Goal: Task Accomplishment & Management: Manage account settings

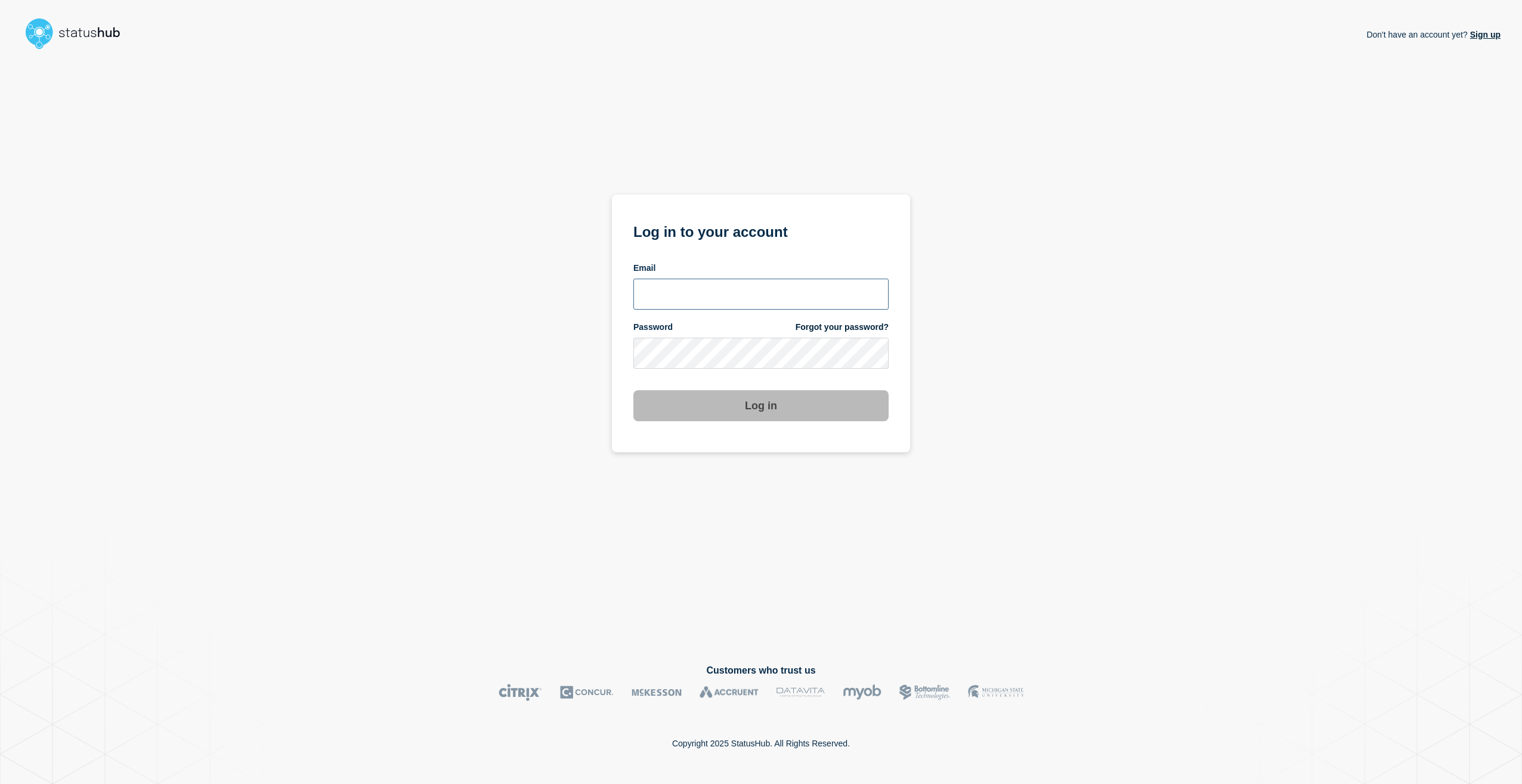
type input "stuart.jackson@candc-uk.com"
click at [872, 402] on button "Log in" at bounding box center [760, 406] width 255 height 31
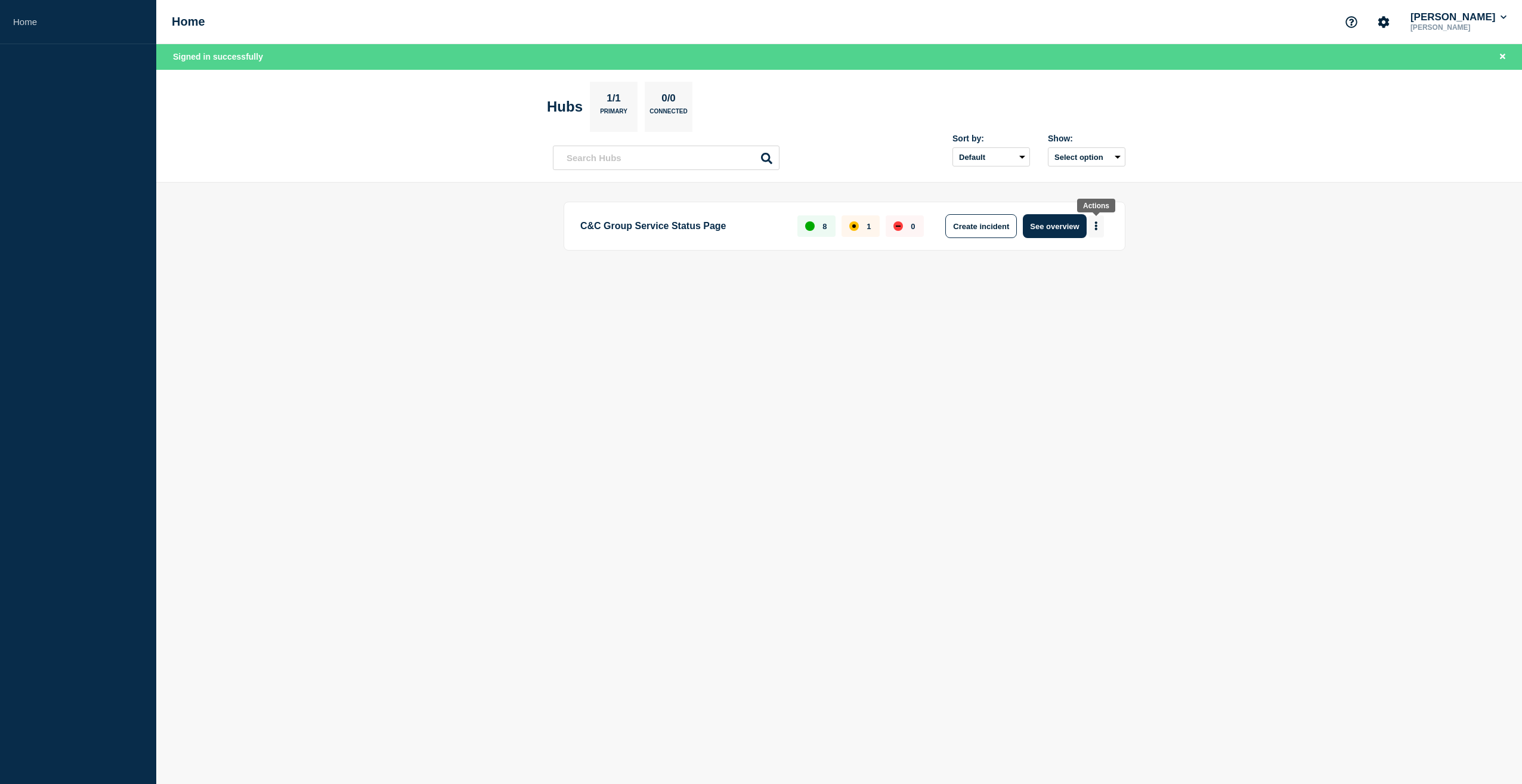
click at [1098, 225] on button "More actions" at bounding box center [1096, 226] width 16 height 22
click at [1062, 224] on button "See overview" at bounding box center [1054, 226] width 63 height 24
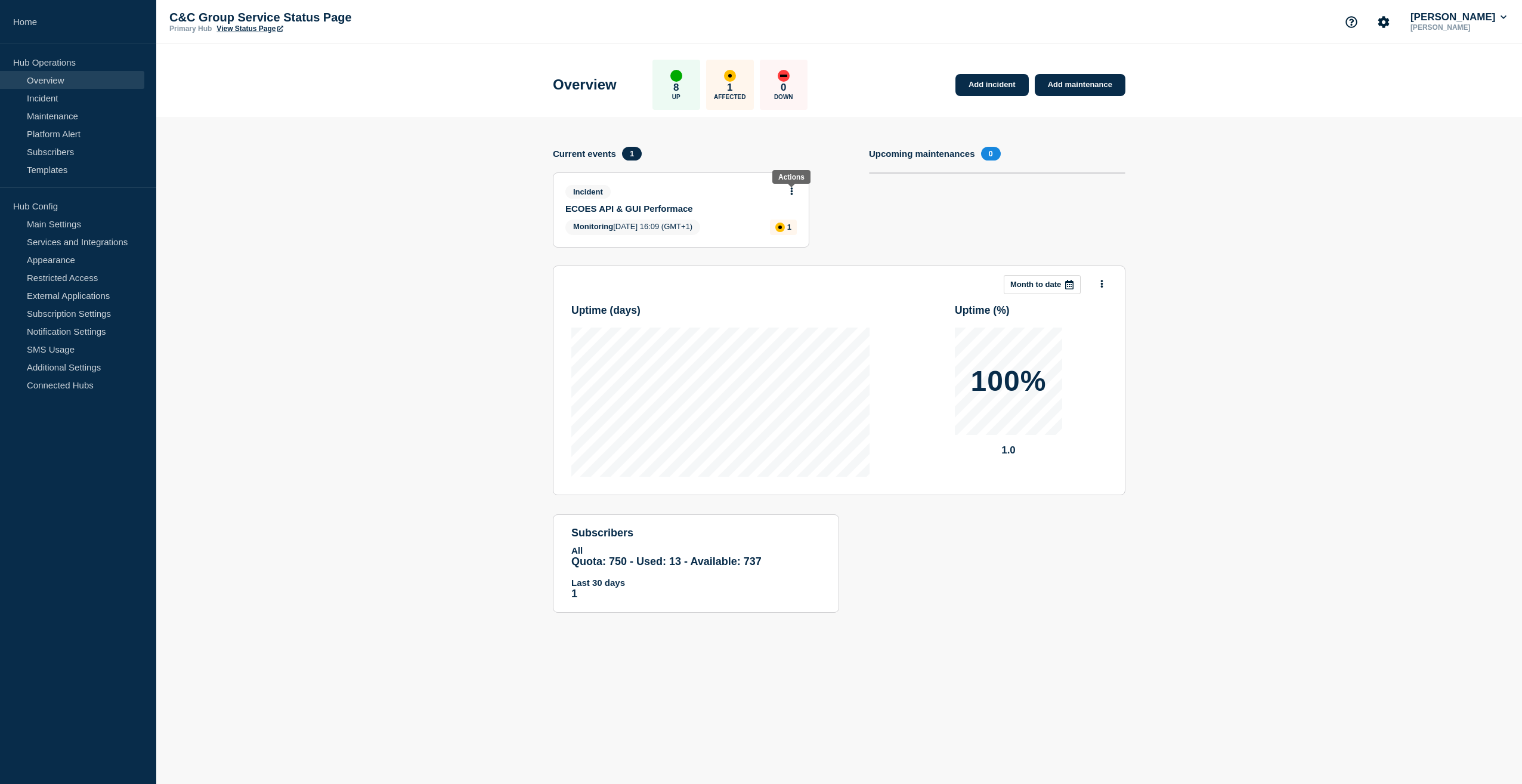
click at [791, 192] on icon at bounding box center [791, 191] width 3 height 7
click at [785, 236] on link "Update incident" at bounding box center [792, 235] width 58 height 9
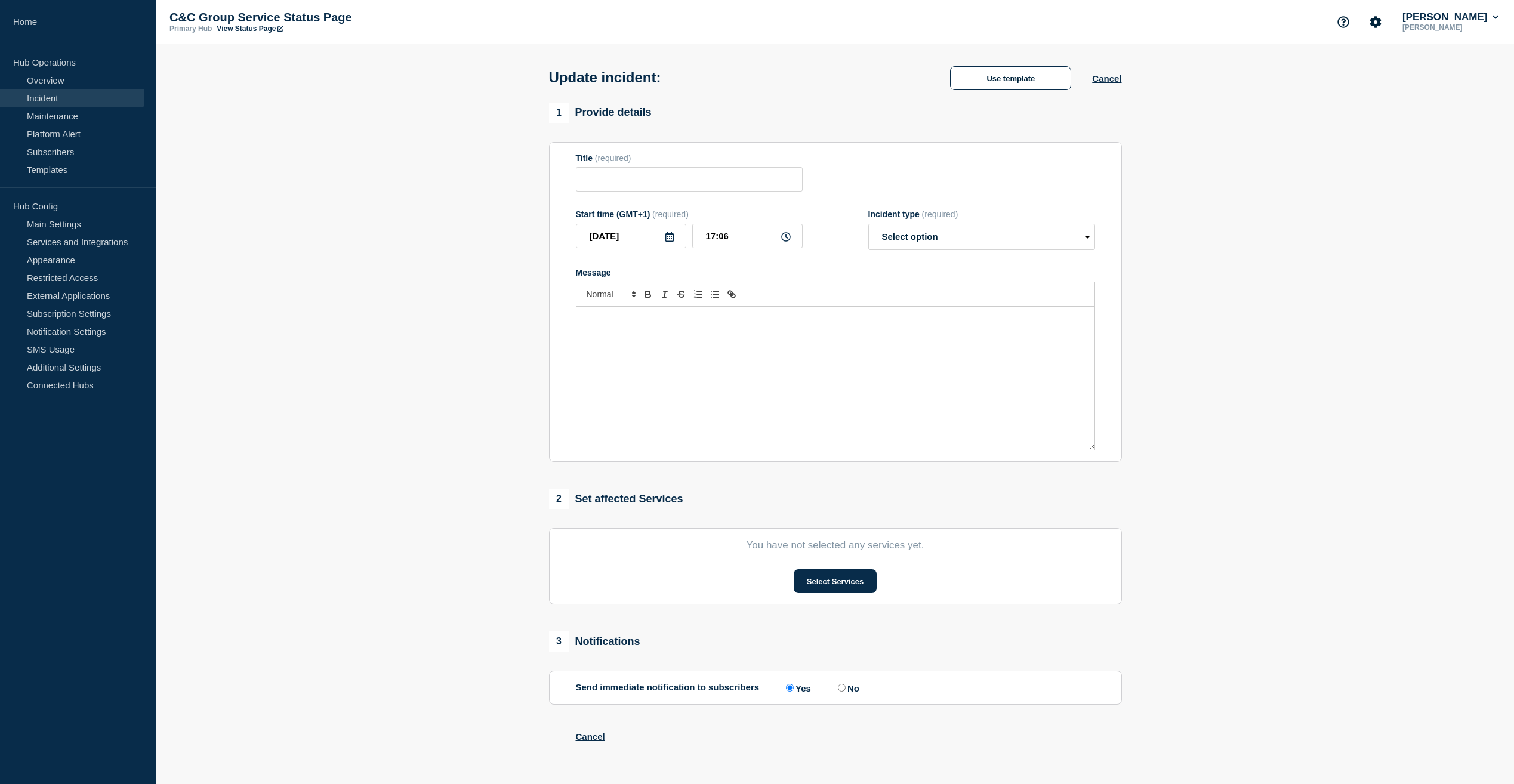
type input "ECOES API & GUI Performace"
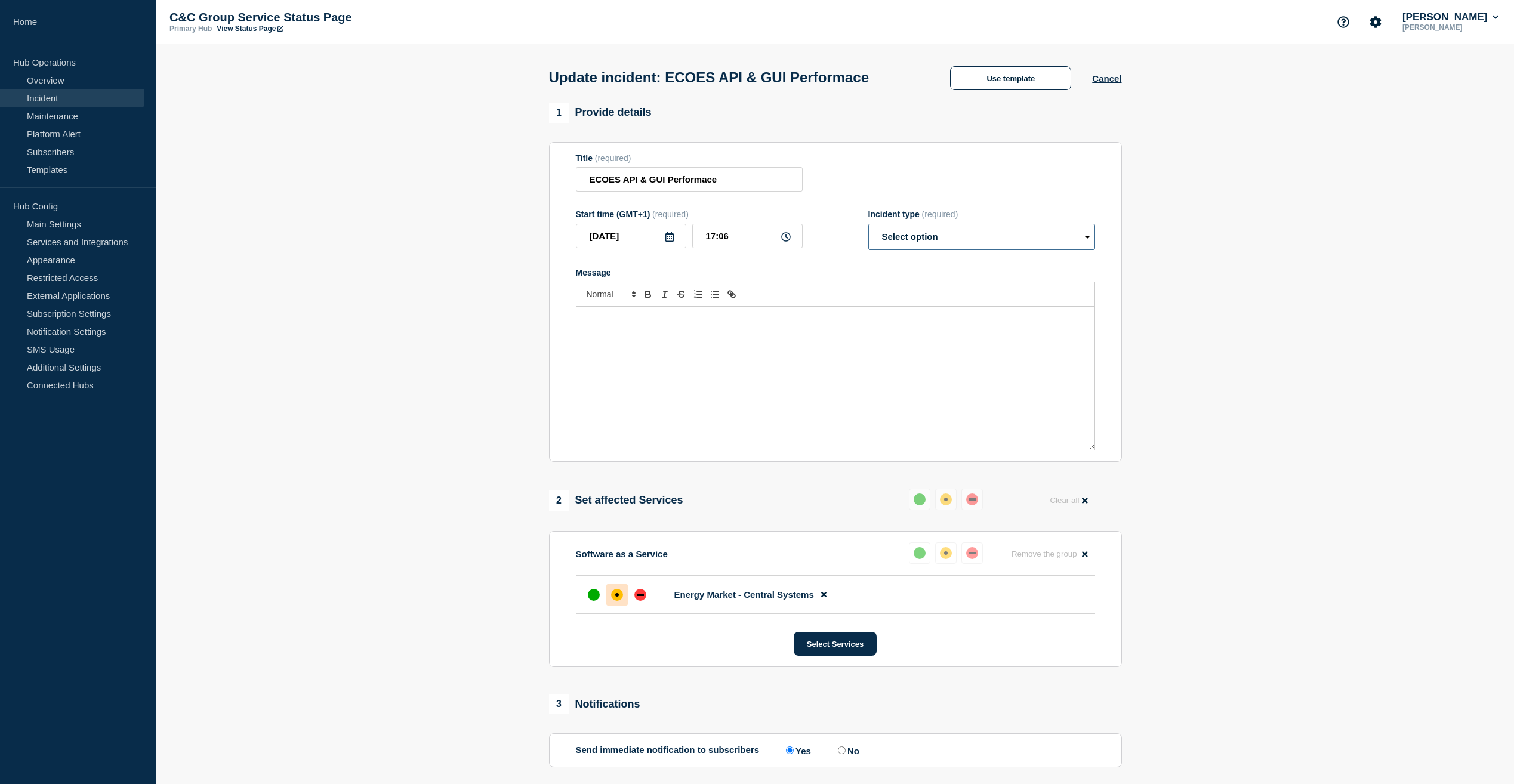
click at [948, 233] on select "Select option Investigating Identified Monitoring Resolved" at bounding box center [981, 237] width 227 height 26
select select "monitoring"
click at [868, 226] on select "Select option Investigating Identified Monitoring Resolved" at bounding box center [981, 237] width 227 height 26
click at [706, 325] on p "Message" at bounding box center [835, 319] width 500 height 11
click at [585, 320] on p "We continue to monitor performance of the API and website" at bounding box center [835, 319] width 500 height 11
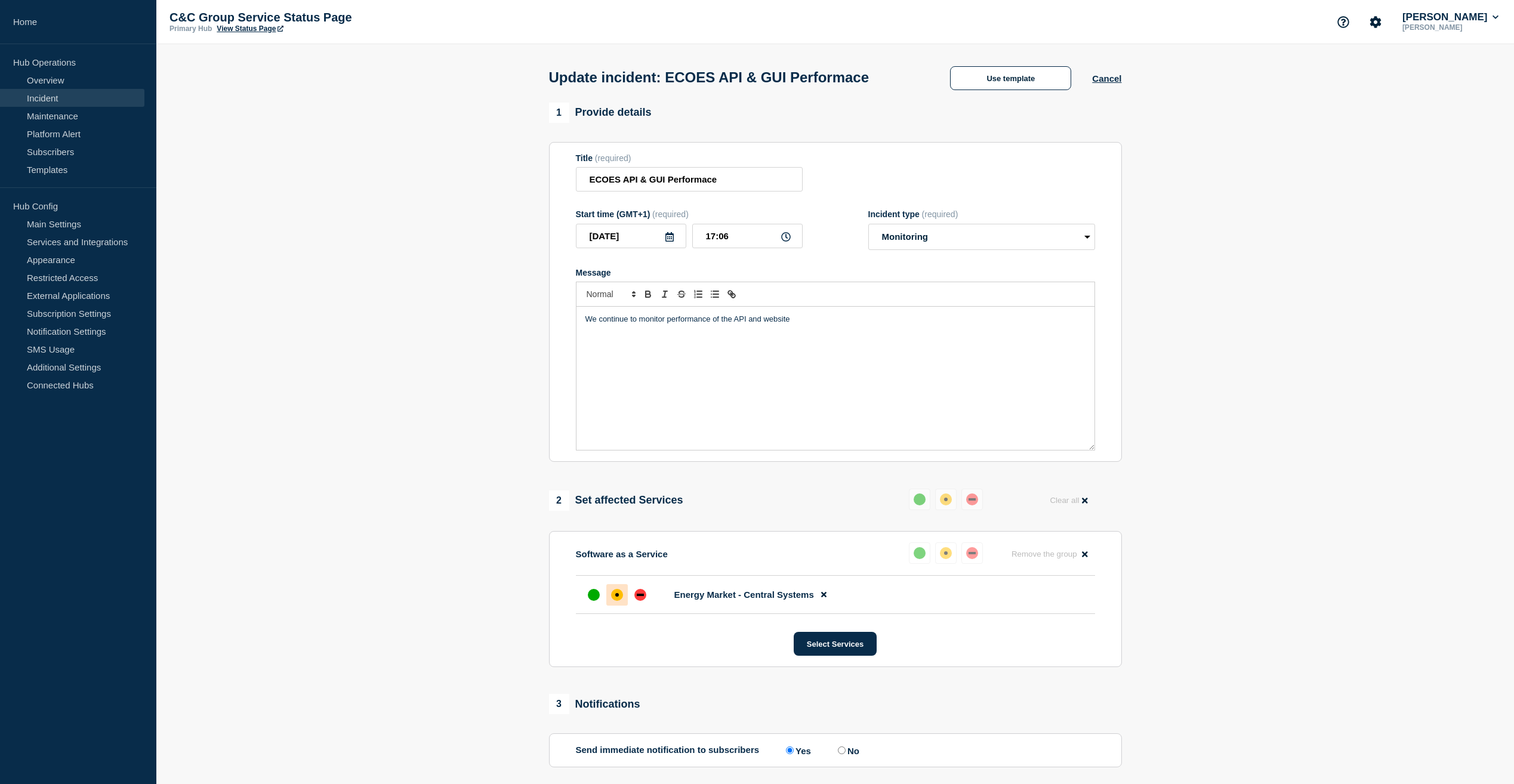
click at [814, 325] on p "We continue to monitor performance of the API and website" at bounding box center [835, 319] width 500 height 11
click at [854, 321] on p "We continue to monitor performance of the API and website which" at bounding box center [835, 319] width 500 height 11
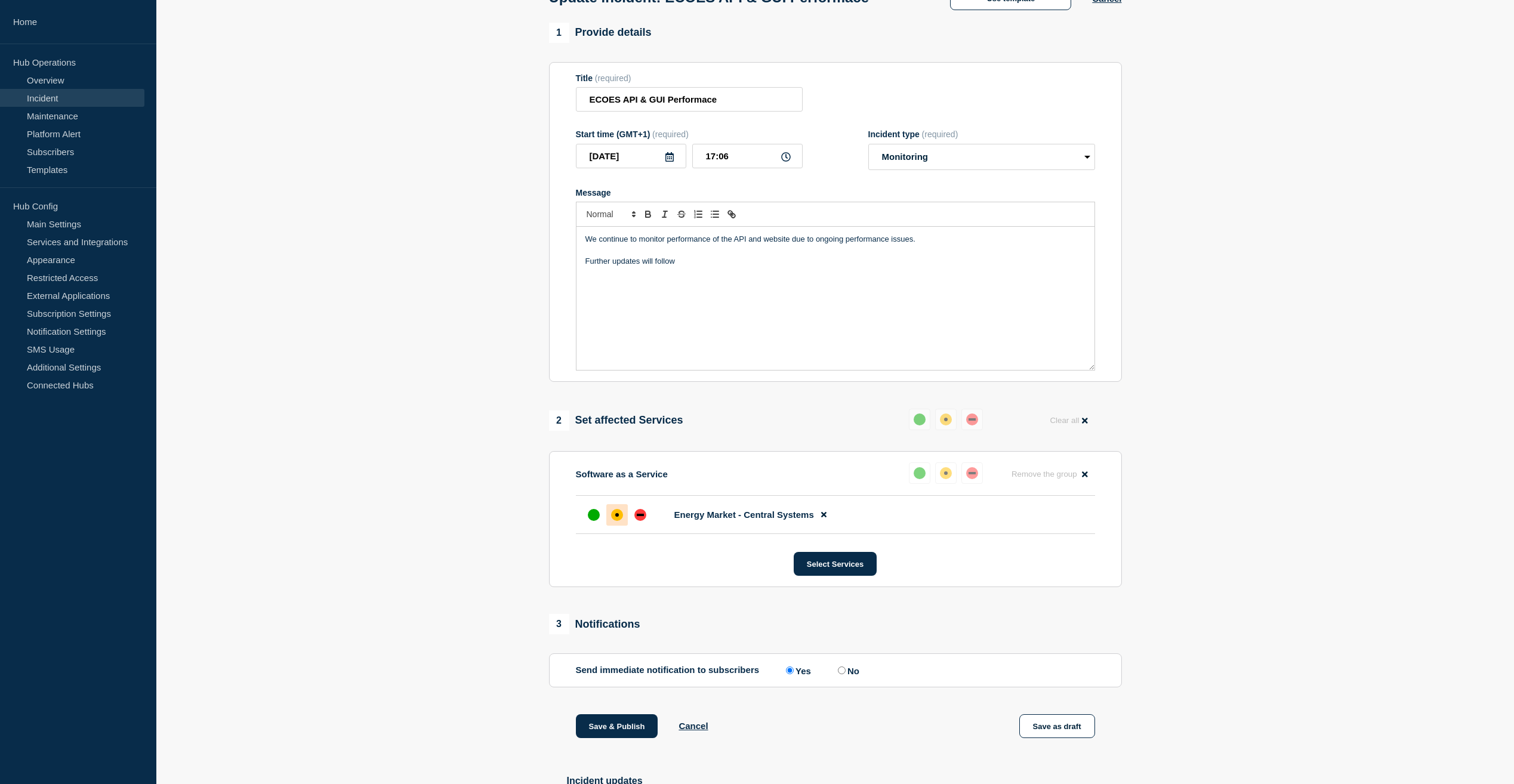
scroll to position [185, 0]
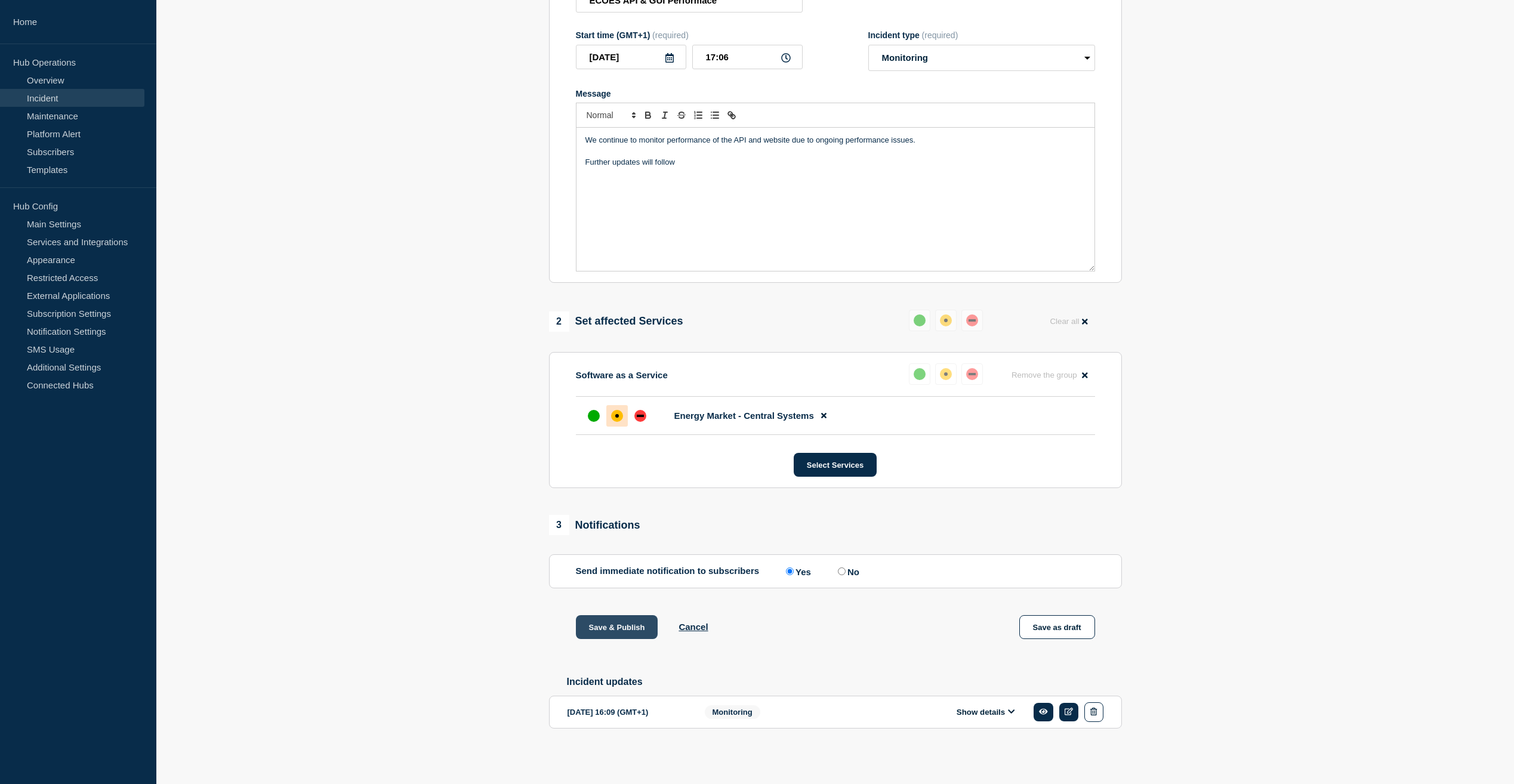
click at [630, 619] on button "Save & Publish" at bounding box center [617, 626] width 83 height 24
